Goal: Transaction & Acquisition: Download file/media

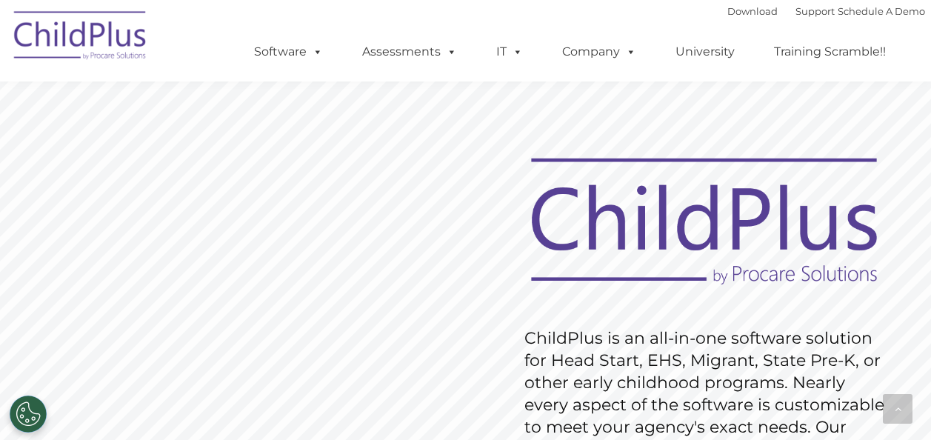
scroll to position [552, 0]
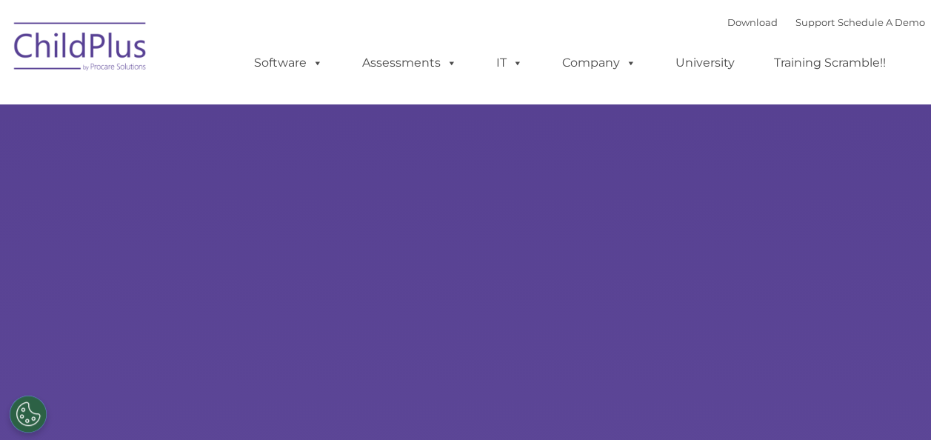
select select "MEDIUM"
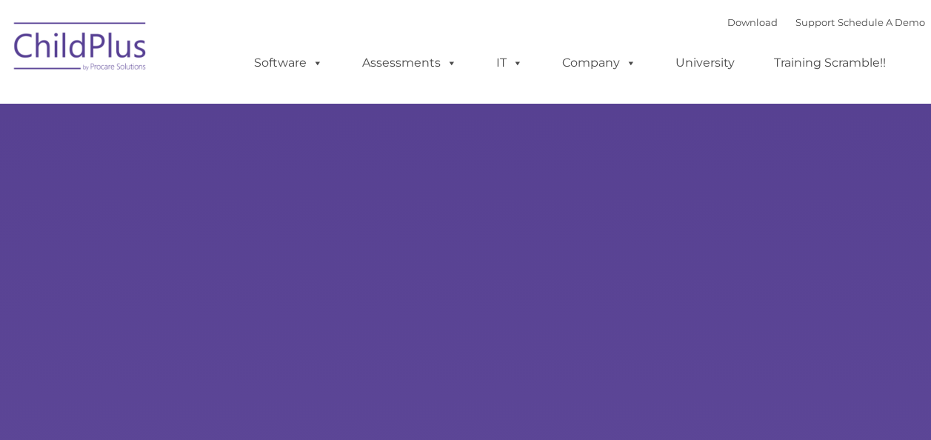
type input ""
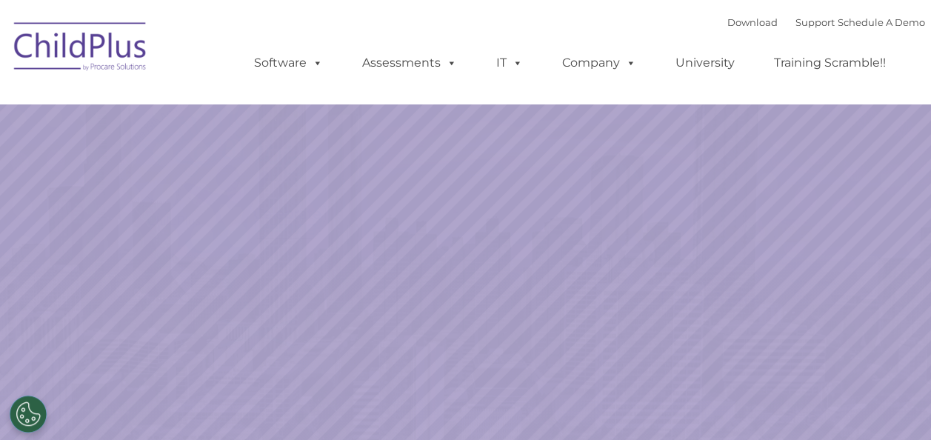
select select "MEDIUM"
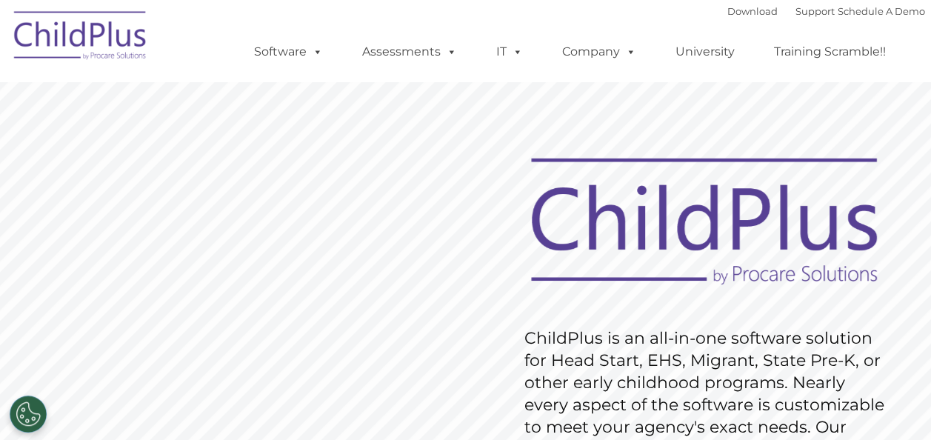
click at [448, 154] on rs-slide "Request Pricing ChildPlus is an all-in-one software solution for Head Start, EH…" at bounding box center [465, 385] width 931 height 666
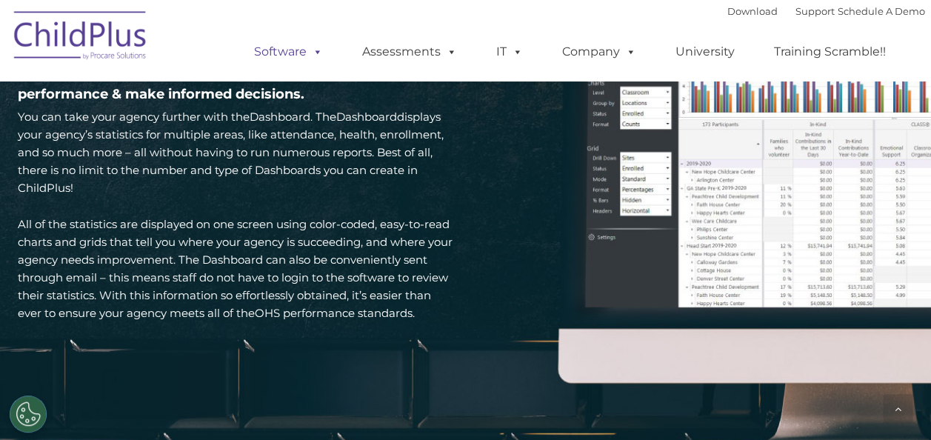
scroll to position [2191, 0]
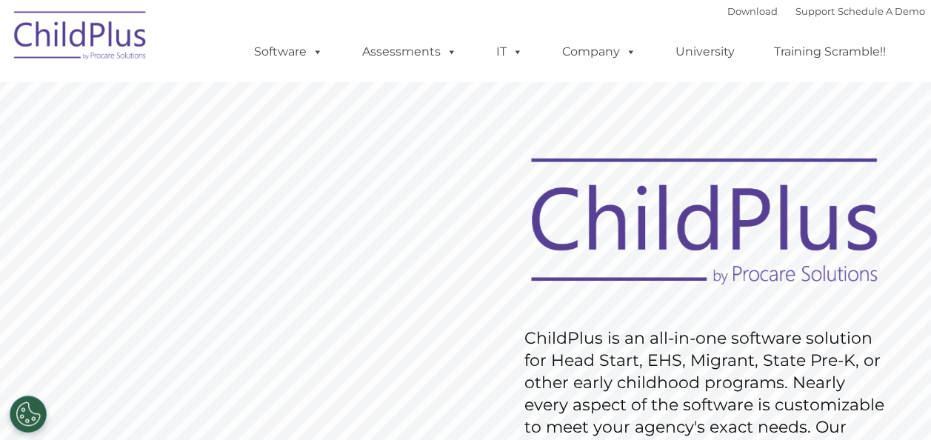
click at [727, 3] on div "Download Support | Schedule A Demo " at bounding box center [826, 11] width 198 height 22
click at [727, 7] on link "Download" at bounding box center [752, 11] width 50 height 12
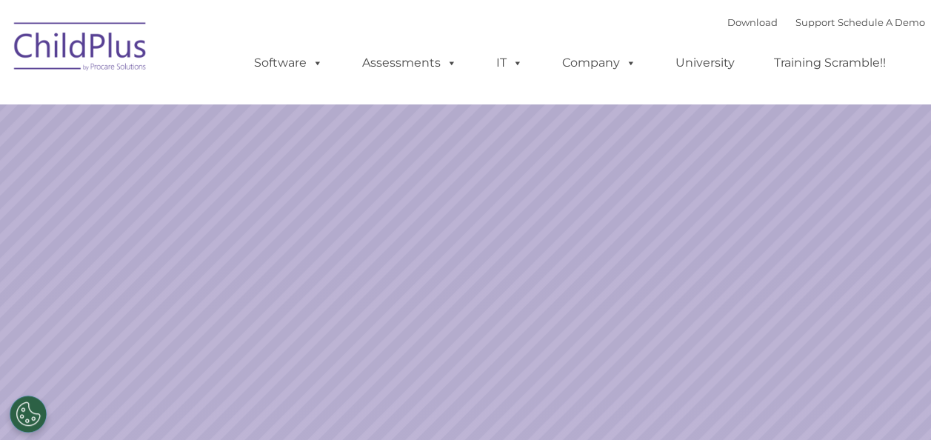
select select "MEDIUM"
